Goal: Task Accomplishment & Management: Manage account settings

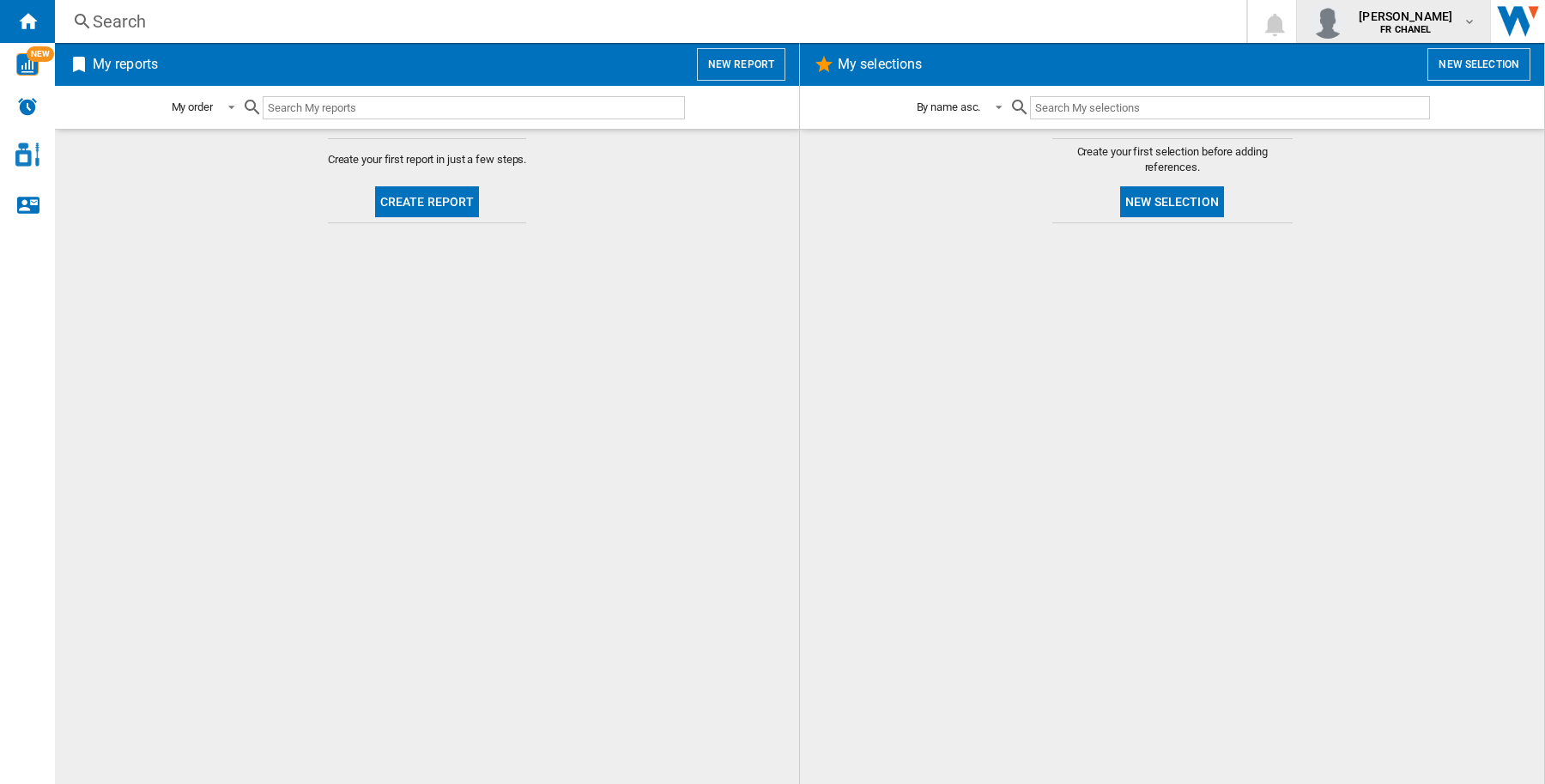
click at [1400, 8] on span "alexandra milesi" at bounding box center [1406, 16] width 94 height 17
click at [1381, 167] on md-menu-content "FR CHANEL My settings Logout" at bounding box center [1386, 108] width 164 height 131
click at [1367, 147] on button "Logout" at bounding box center [1386, 150] width 164 height 34
